Goal: Task Accomplishment & Management: Use online tool/utility

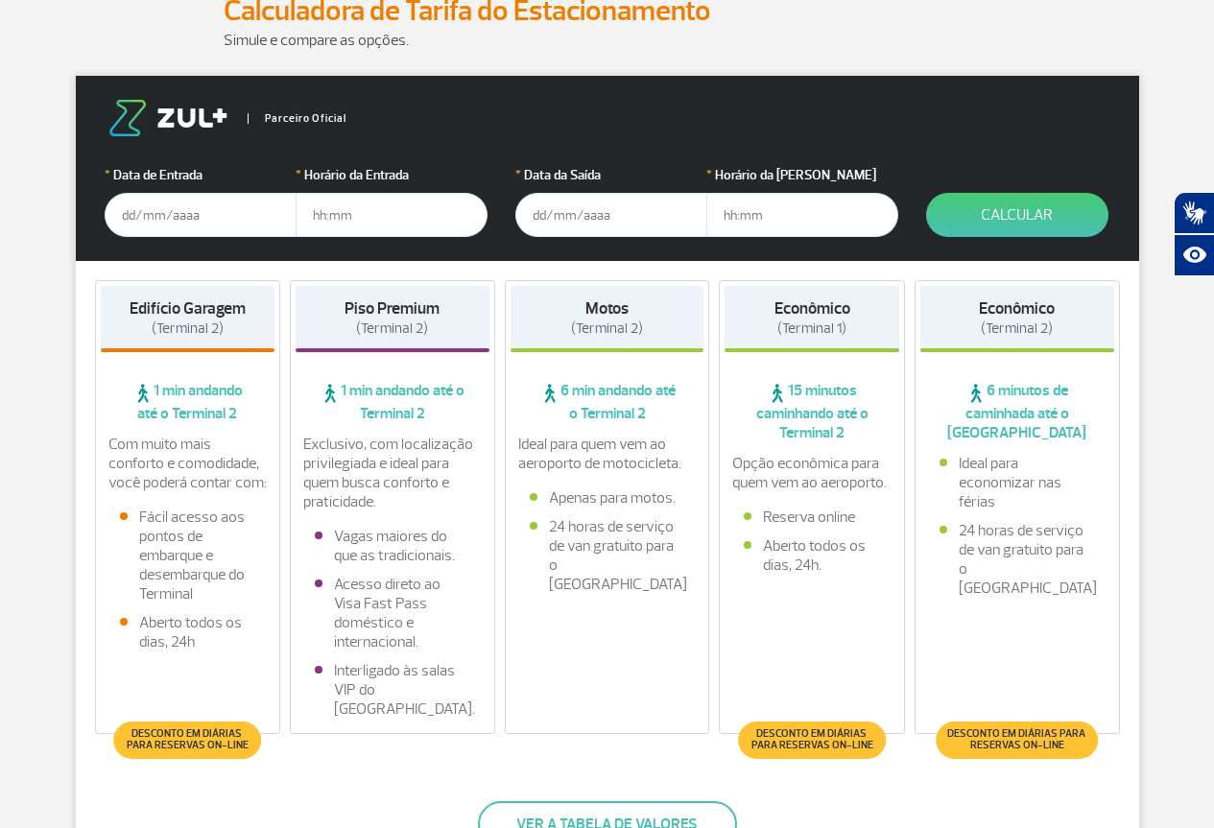
scroll to position [288, 0]
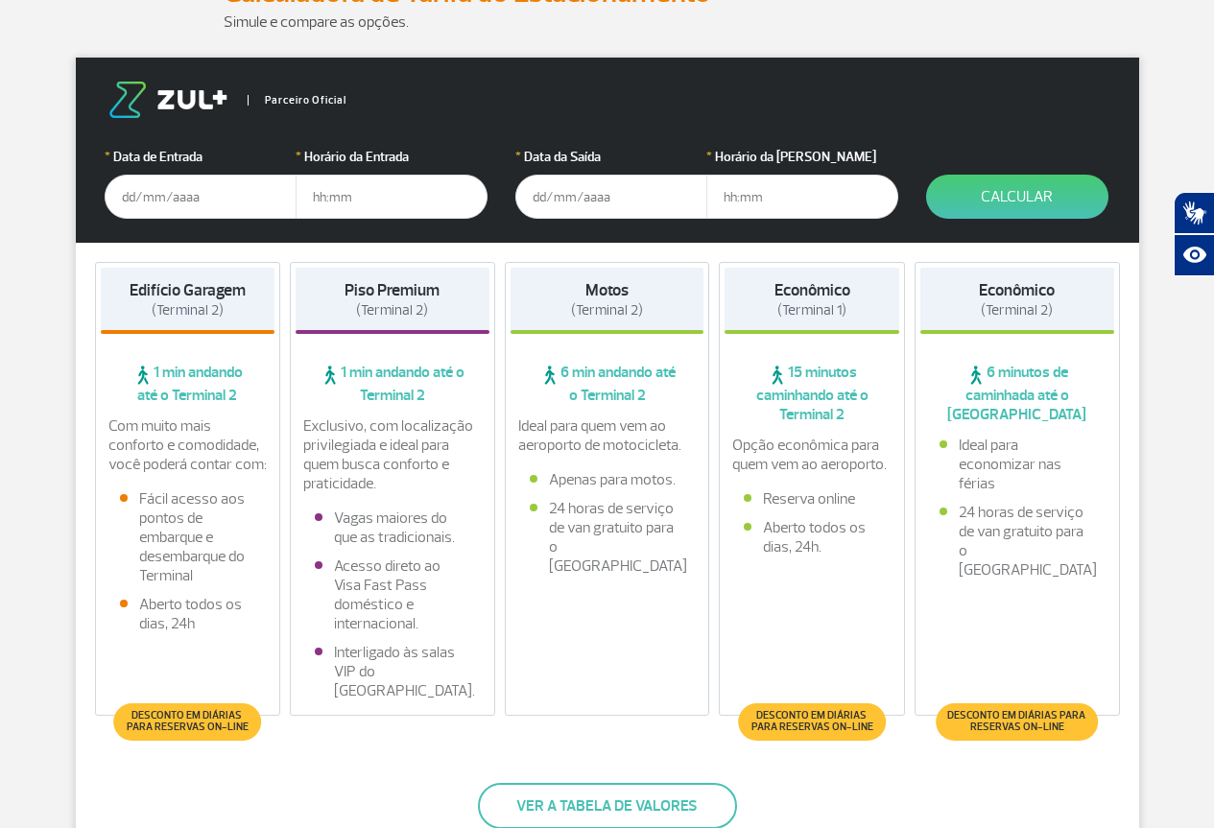
click at [131, 196] on input "text" at bounding box center [201, 197] width 192 height 44
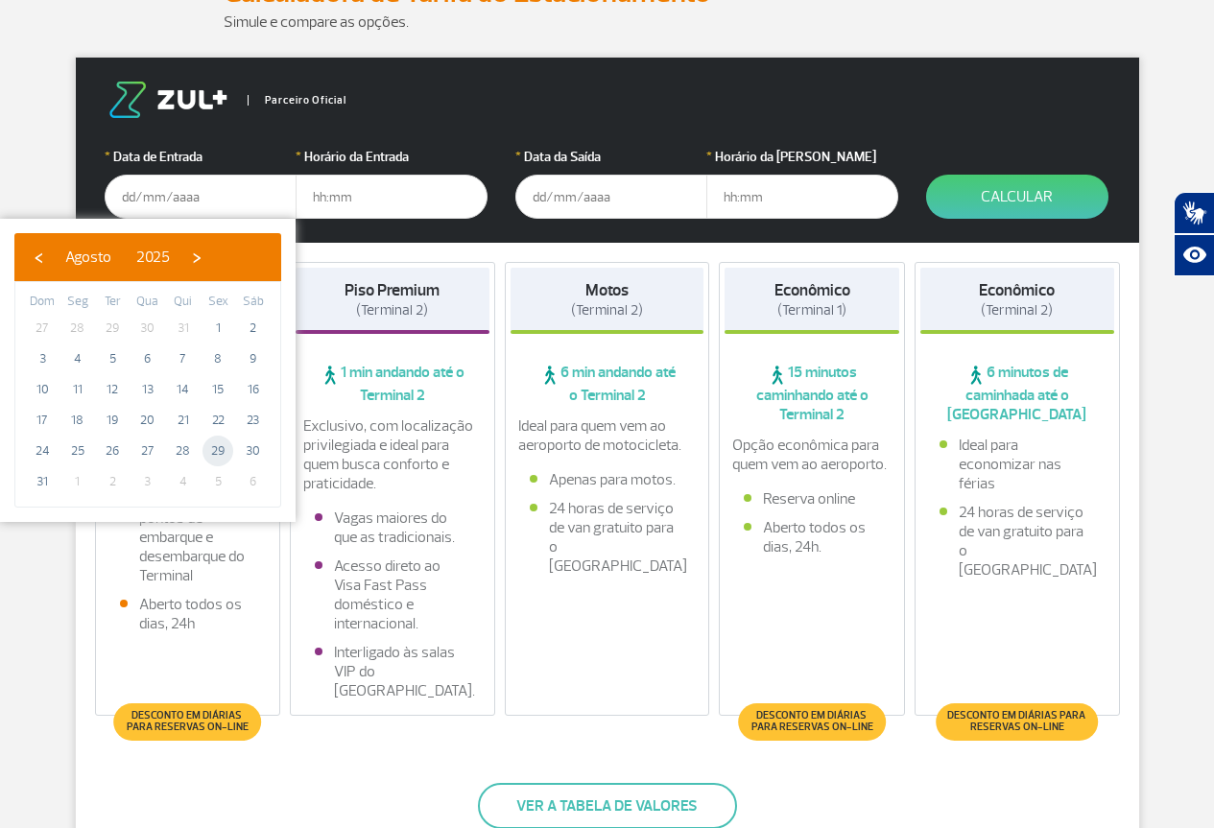
click at [217, 447] on span "29" at bounding box center [218, 451] width 31 height 31
type input "29/08/2025"
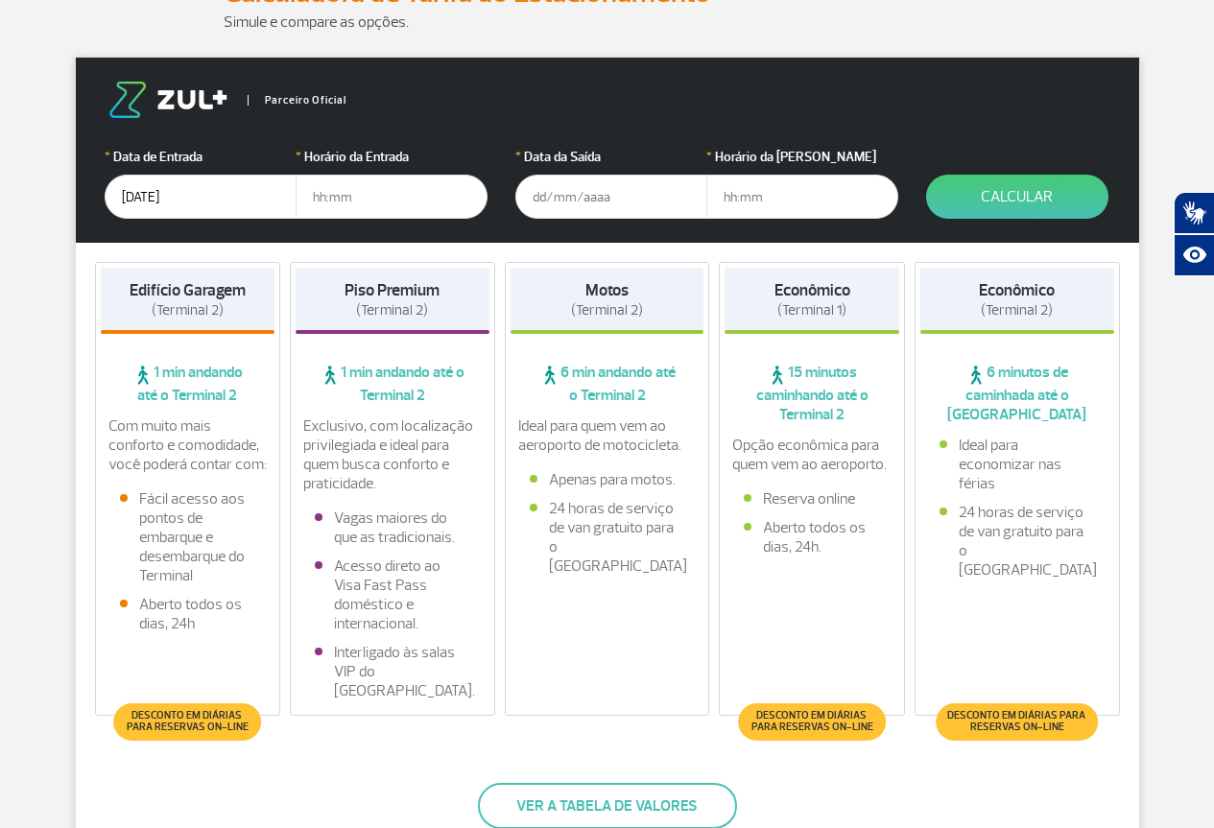
click at [372, 200] on input "text" at bounding box center [392, 197] width 192 height 44
type input "10:00"
click at [530, 195] on input "text" at bounding box center [611, 197] width 192 height 44
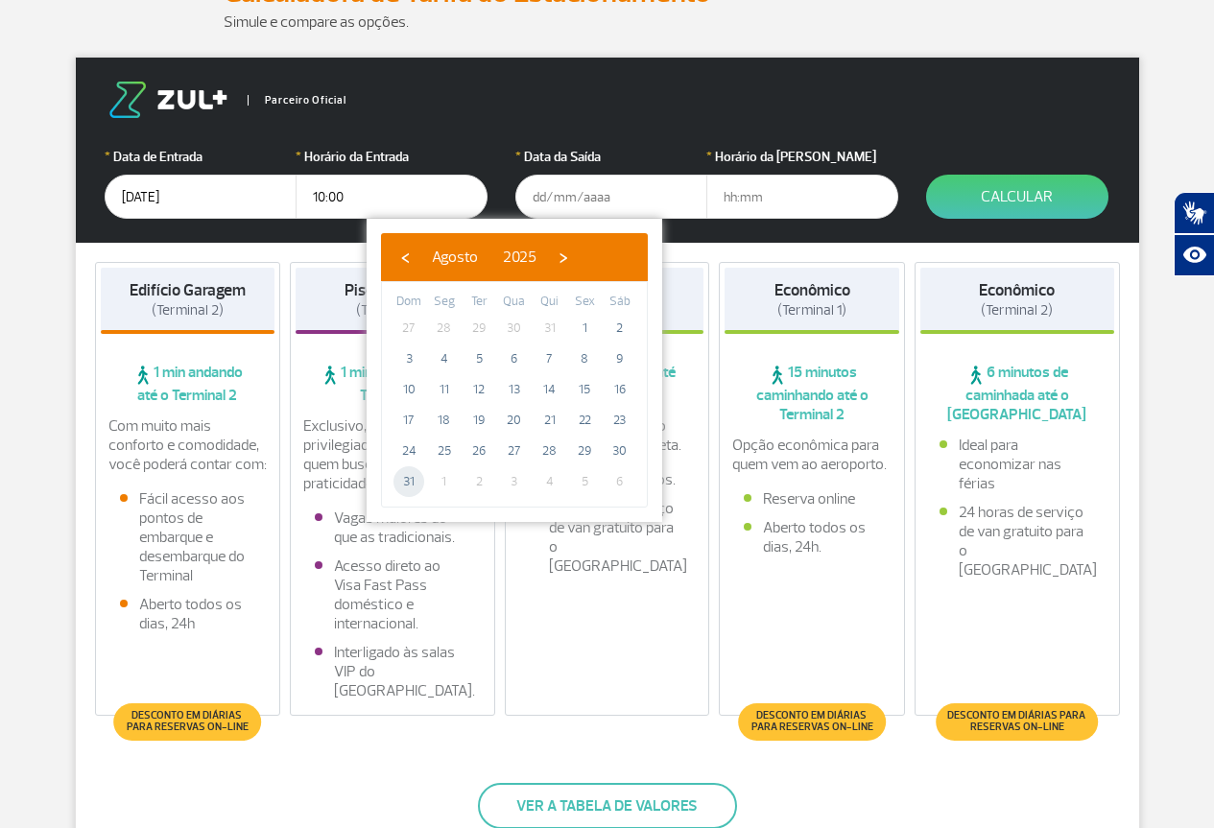
click at [408, 484] on span "31" at bounding box center [408, 481] width 31 height 31
type input "31/08/2025"
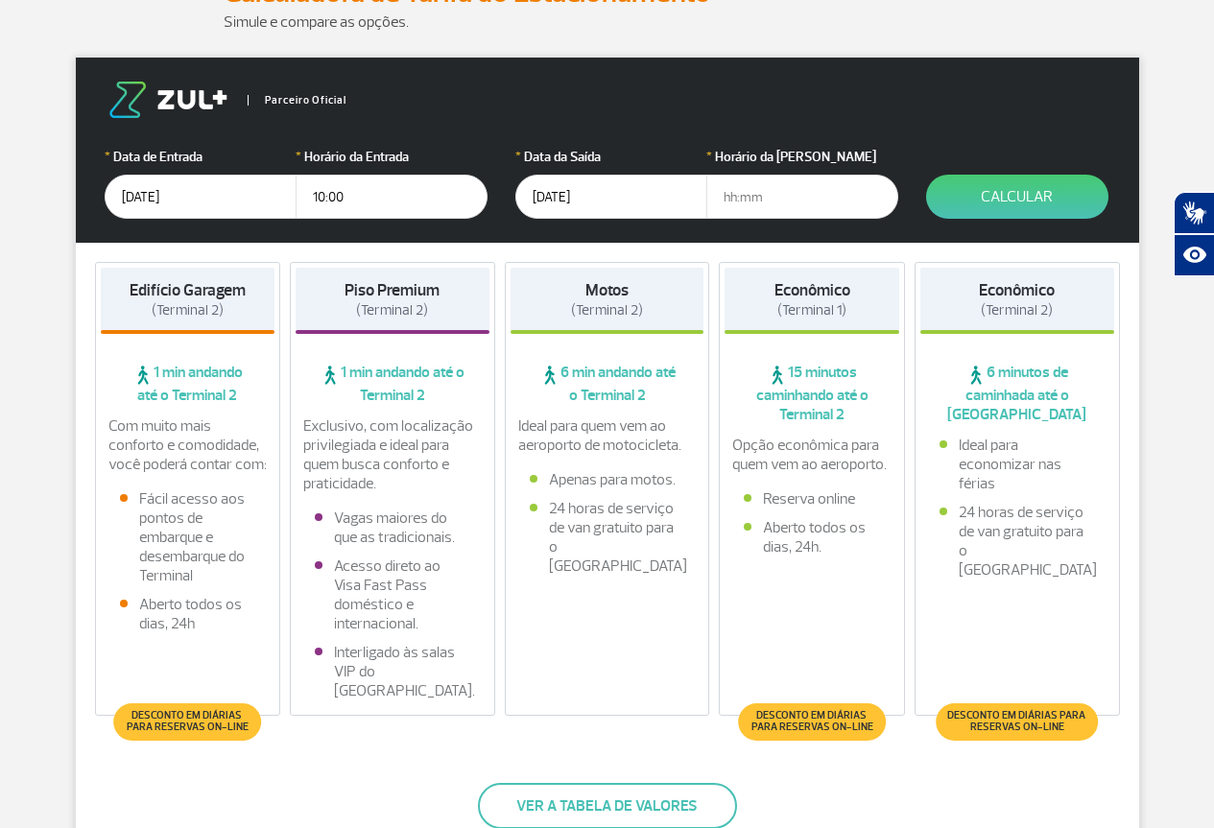
click at [722, 194] on input "text" at bounding box center [802, 197] width 192 height 44
type input "17:00"
click at [1018, 198] on button "Calcular" at bounding box center [1017, 197] width 182 height 44
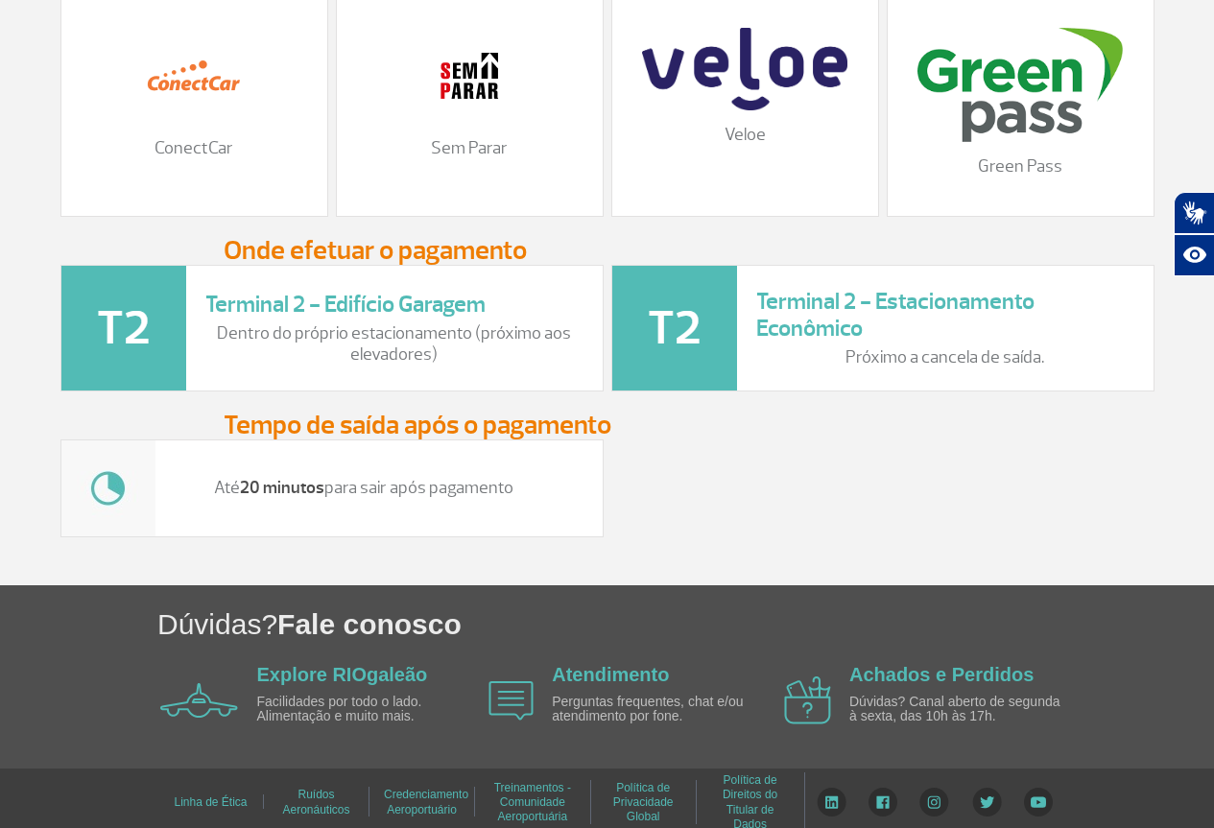
scroll to position [2360, 0]
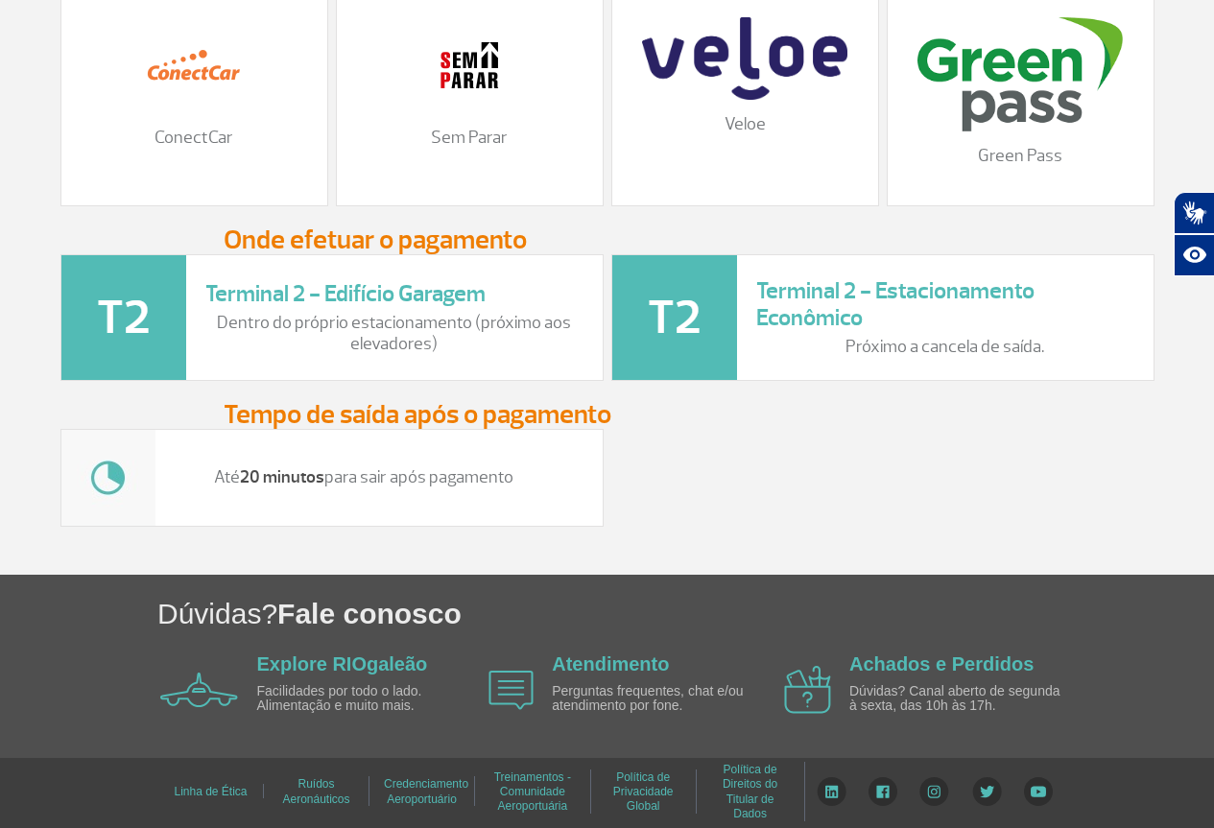
click at [516, 690] on img at bounding box center [511, 690] width 45 height 39
click at [600, 663] on link "Atendimento" at bounding box center [610, 664] width 117 height 21
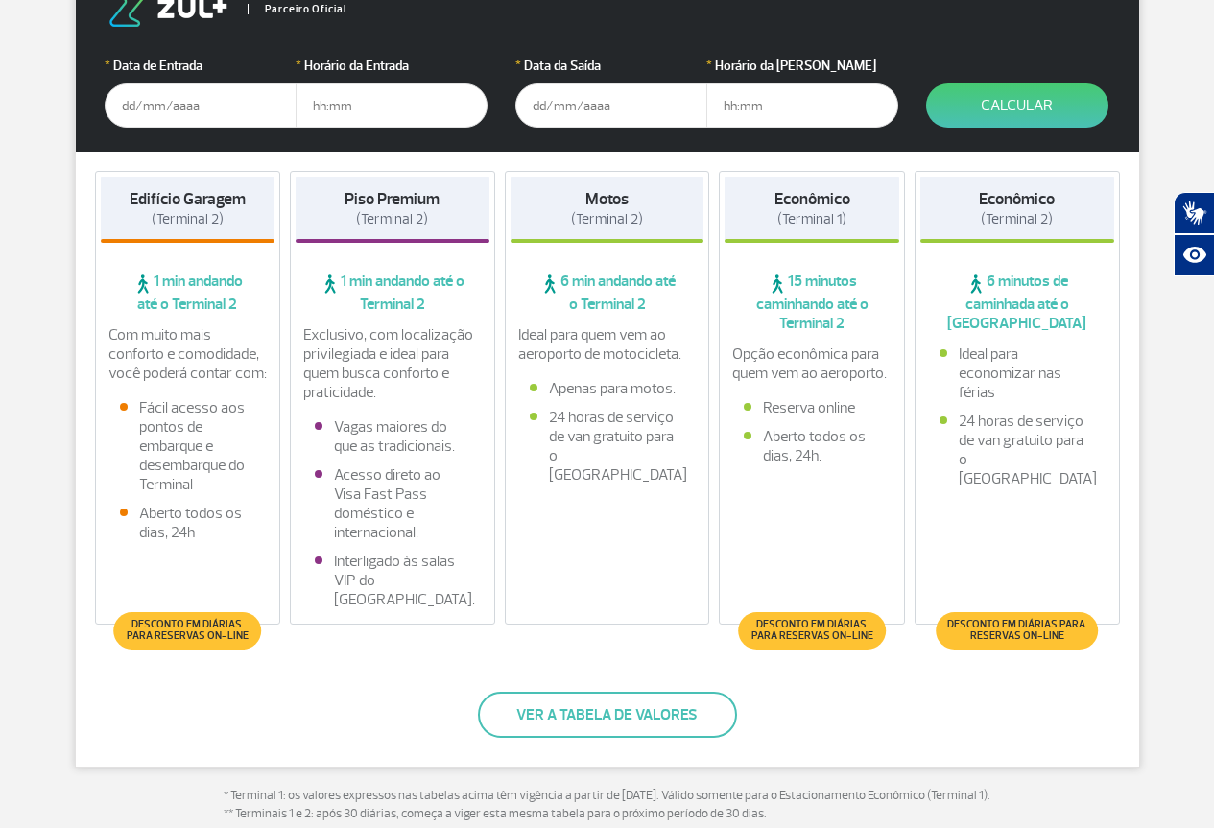
scroll to position [384, 0]
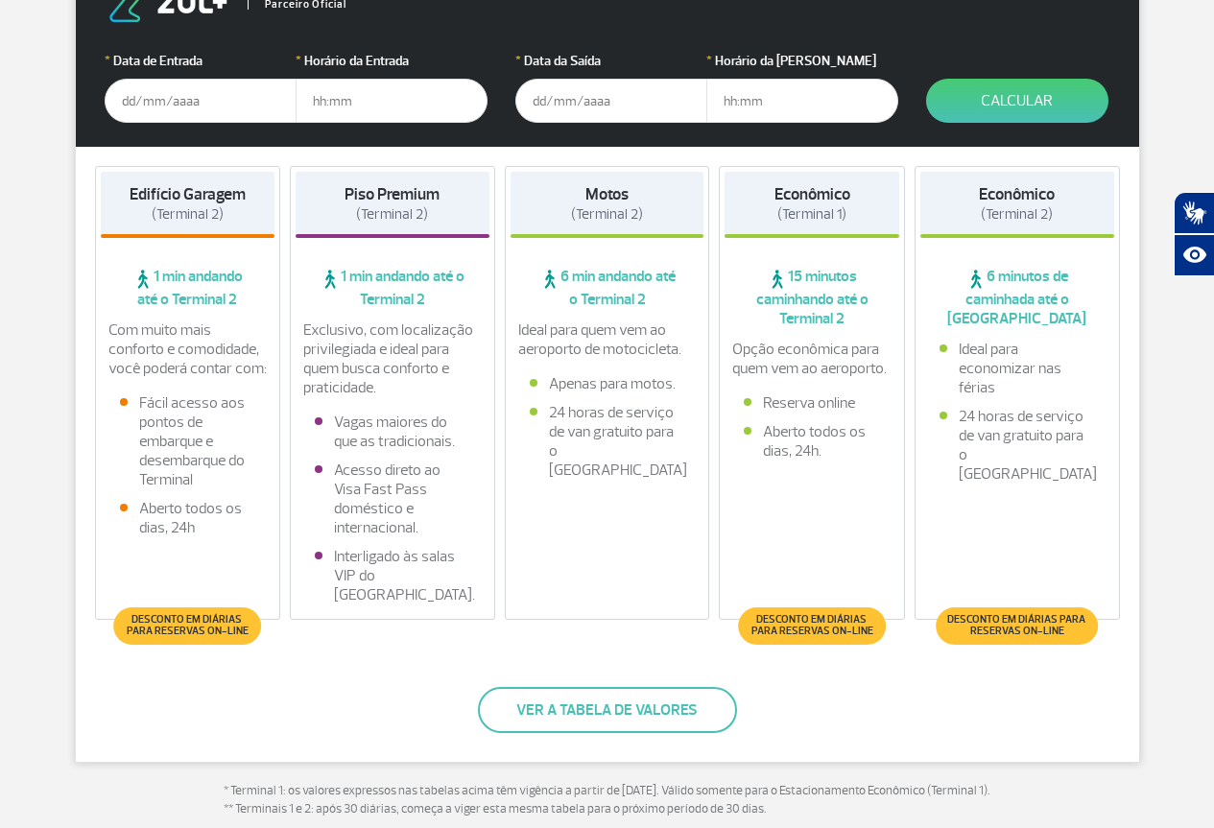
click at [203, 98] on input "text" at bounding box center [201, 101] width 192 height 44
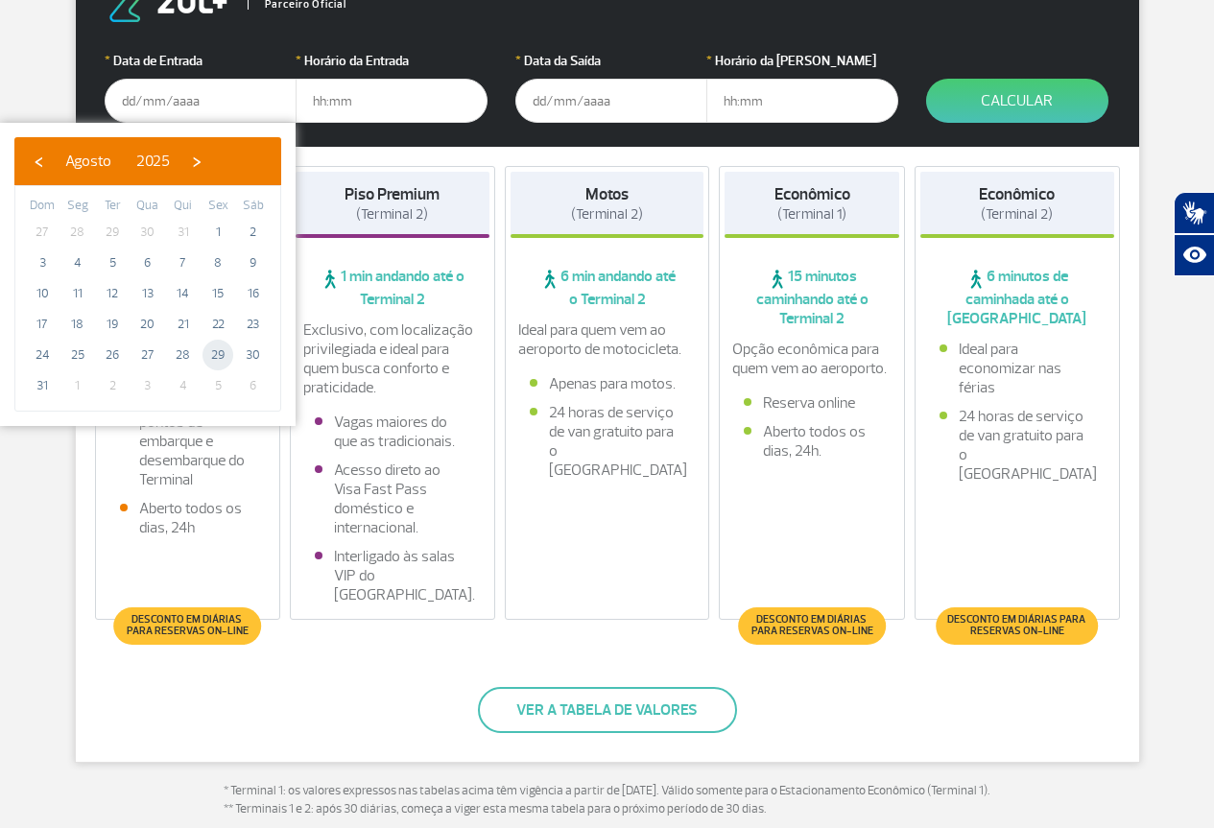
click at [219, 354] on span "29" at bounding box center [218, 355] width 31 height 31
type input "29/08/2025"
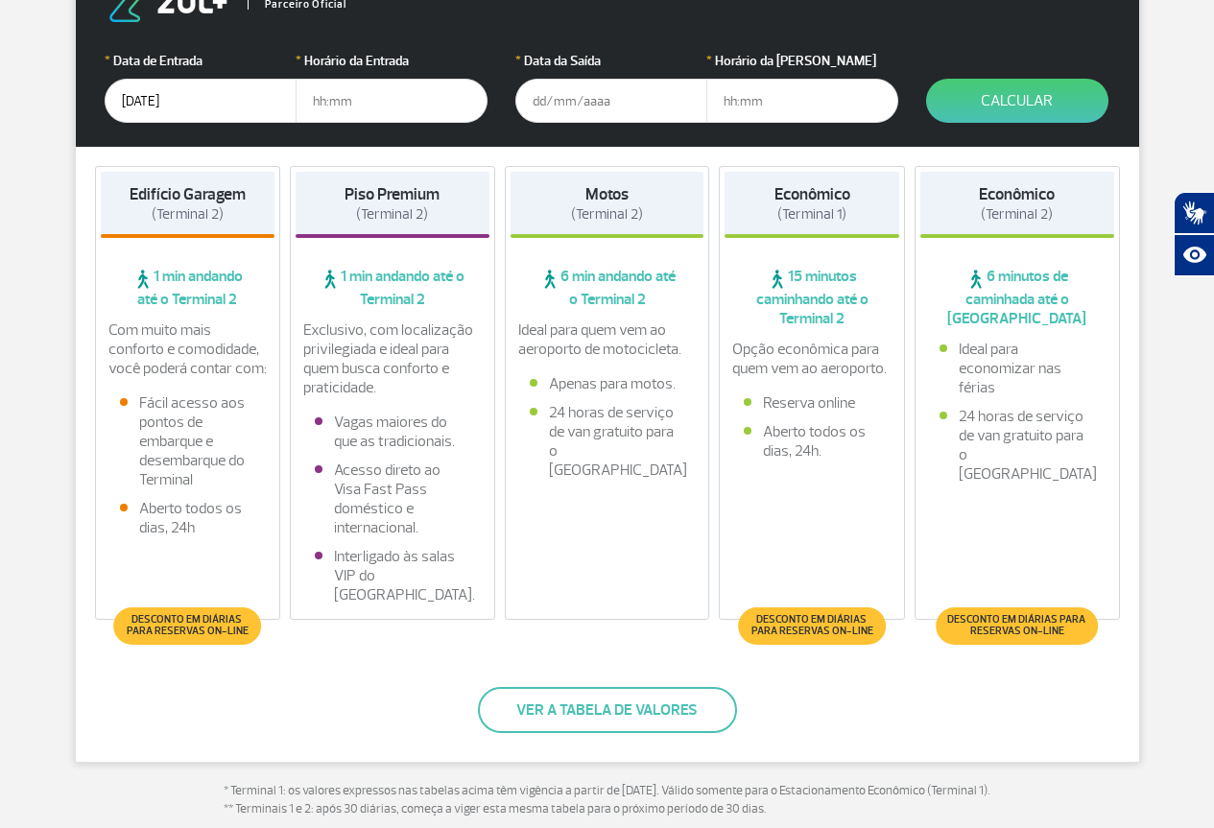
click at [347, 97] on input "text" at bounding box center [392, 101] width 192 height 44
type input "10:00"
type input "31/08/2025"
type input "17:00"
click at [1007, 103] on button "Calcular" at bounding box center [1017, 101] width 182 height 44
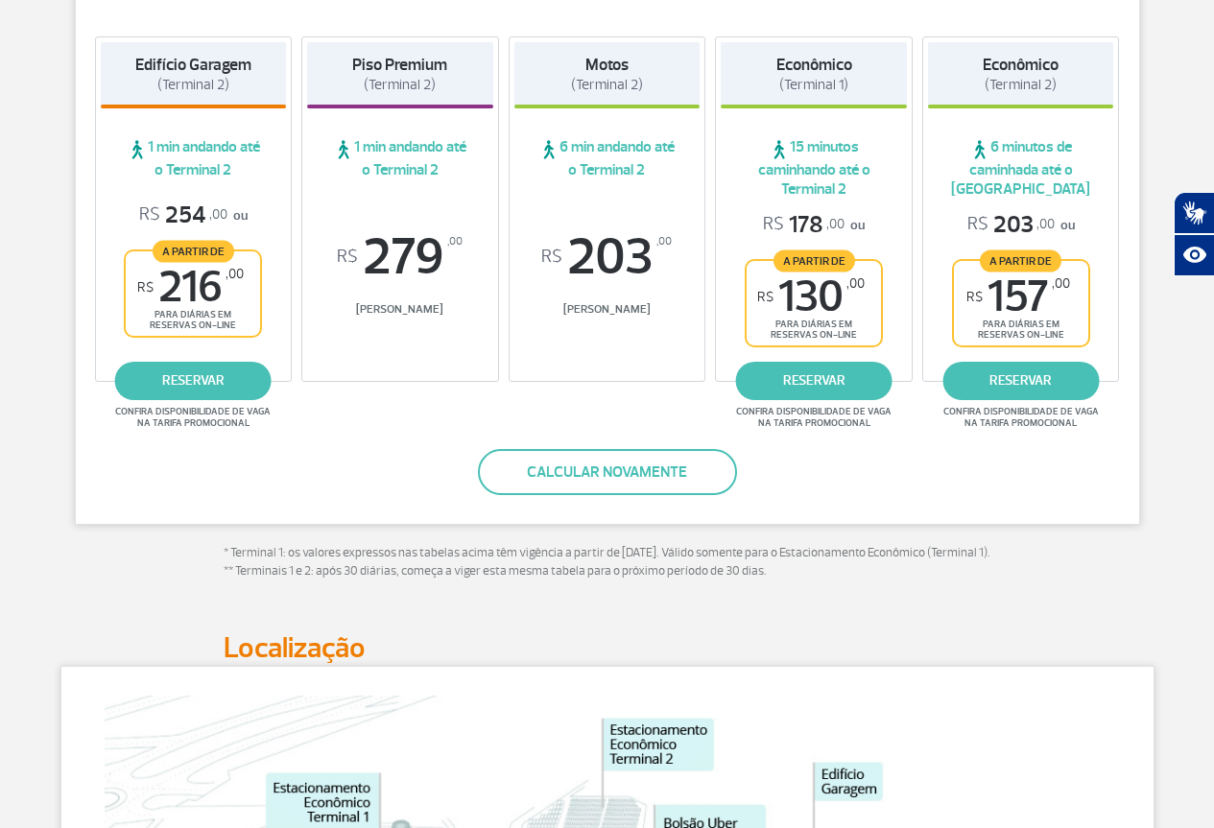
scroll to position [199, 0]
